Goal: Information Seeking & Learning: Find specific fact

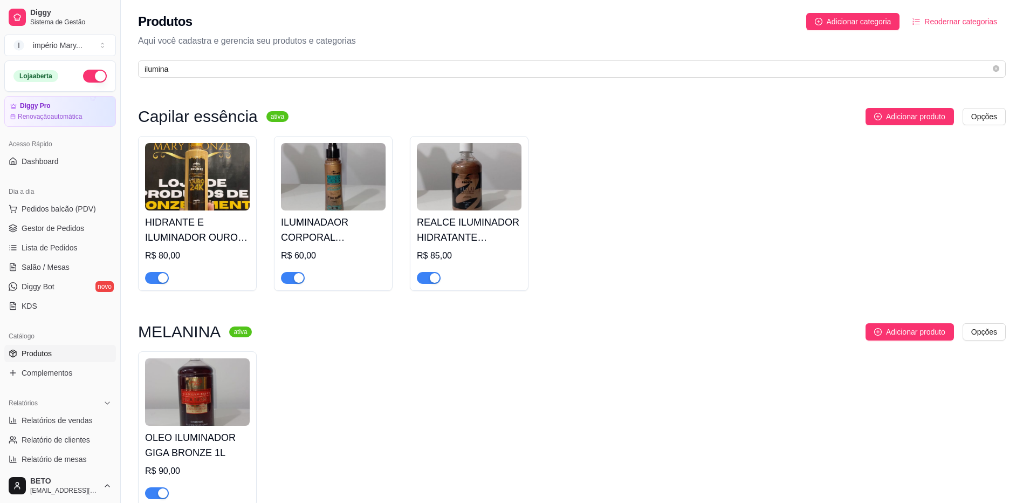
scroll to position [263, 0]
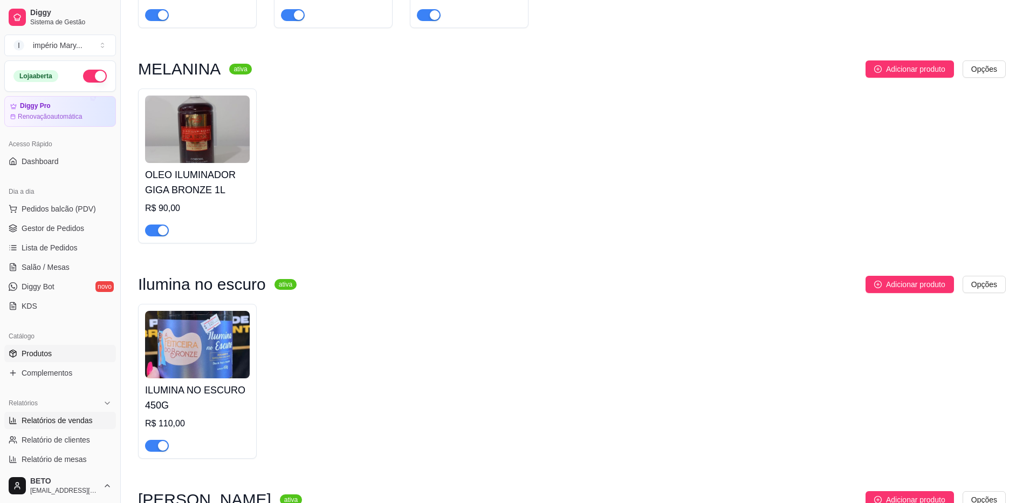
click at [51, 423] on span "Relatórios de vendas" at bounding box center [57, 420] width 71 height 11
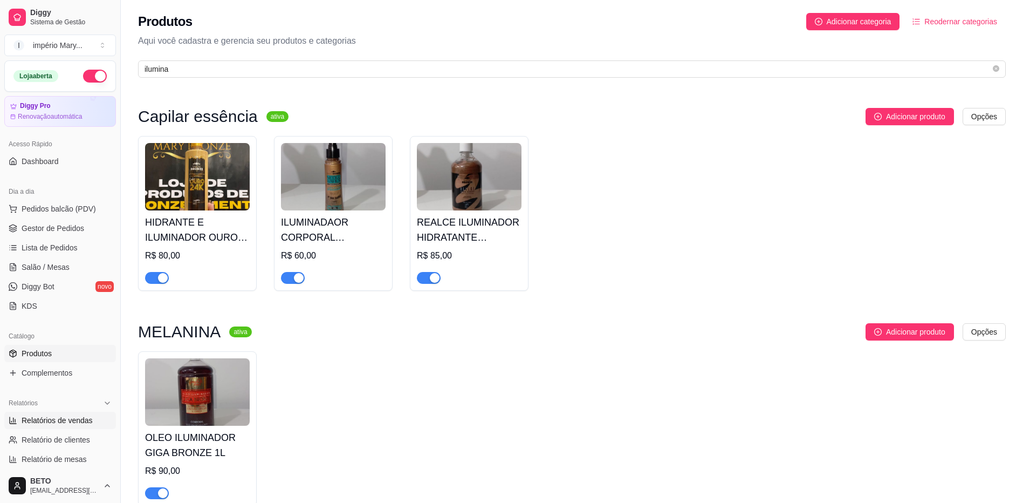
select select "ALL"
select select "0"
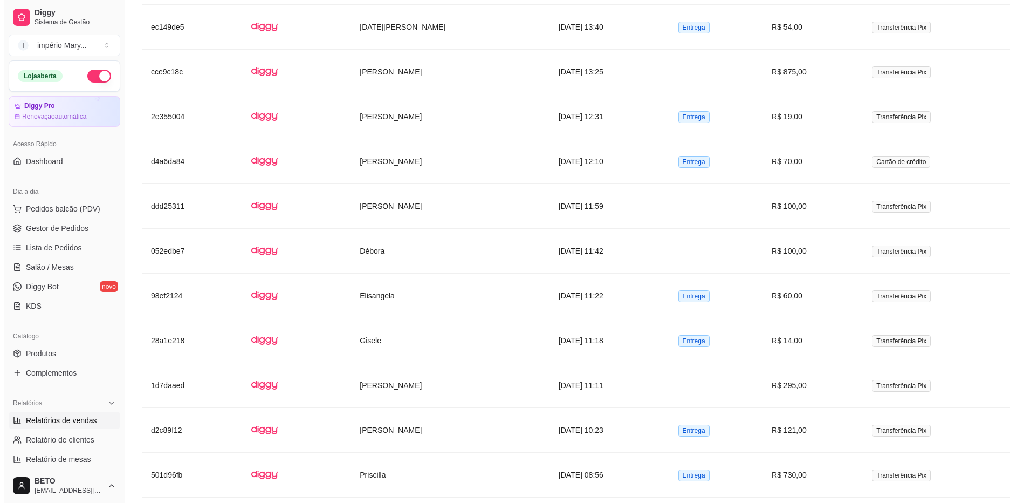
scroll to position [1620, 0]
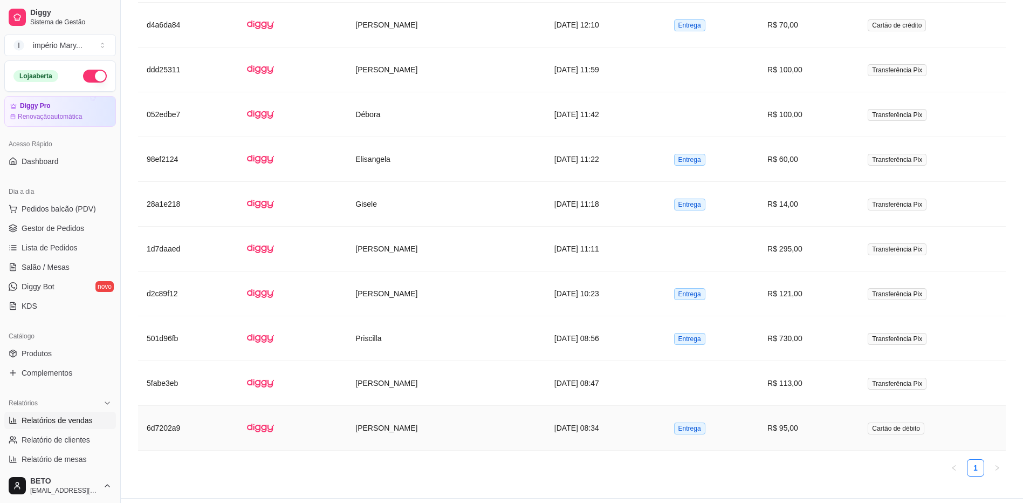
click at [492, 406] on td "[PERSON_NAME]" at bounding box center [446, 428] width 199 height 45
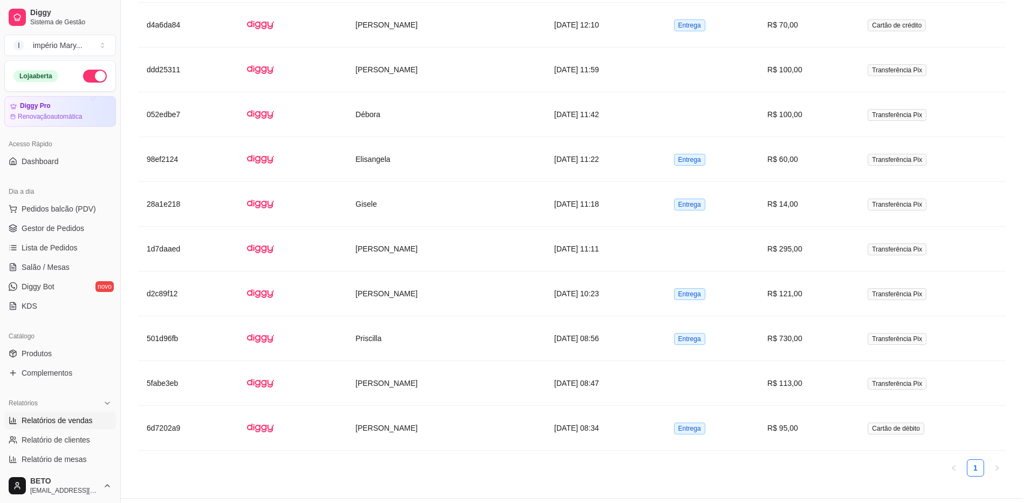
click at [490, 400] on div "Horário do pedido [DATE] 08:34 Status do pedido FINALIZADO Nome do cliente Mary…" at bounding box center [515, 251] width 289 height 357
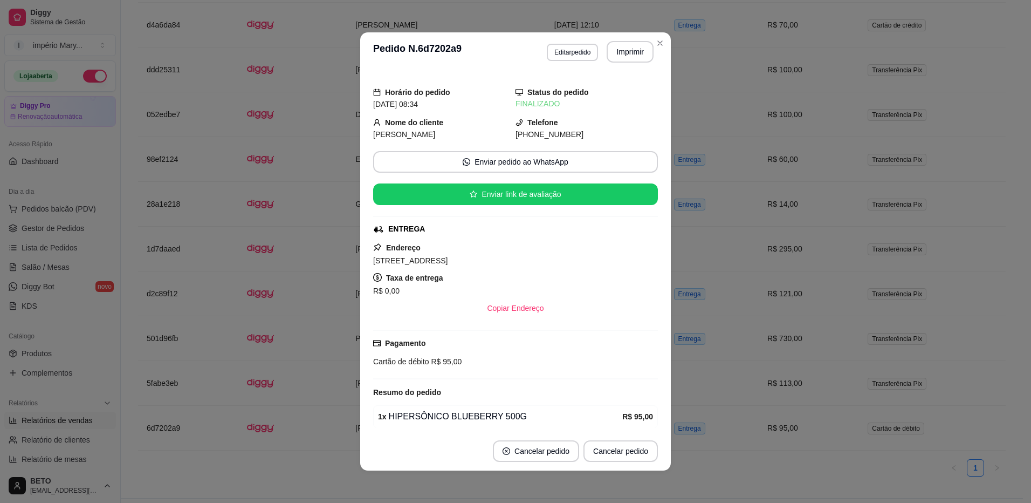
drag, startPoint x: 510, startPoint y: 134, endPoint x: 574, endPoint y: 129, distance: 64.4
click at [574, 129] on div "[PHONE_NUMBER]" at bounding box center [587, 134] width 142 height 12
copy span "21) [PHONE_NUMBER]"
